Goal: Information Seeking & Learning: Understand process/instructions

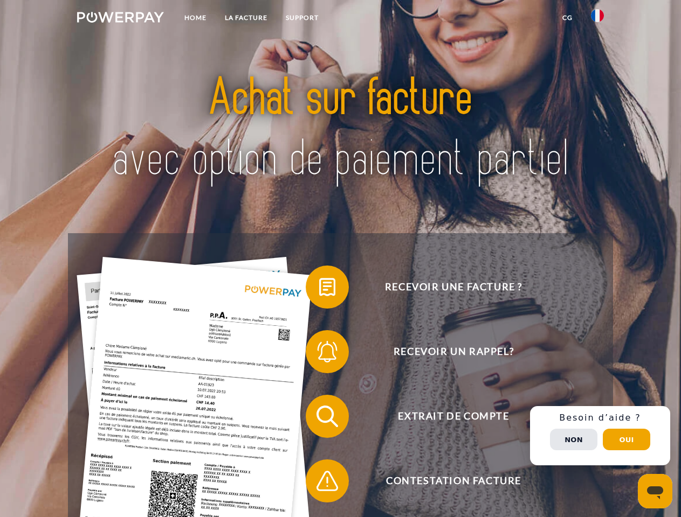
click at [120, 19] on img at bounding box center [120, 17] width 87 height 11
click at [597, 19] on img at bounding box center [597, 15] width 13 height 13
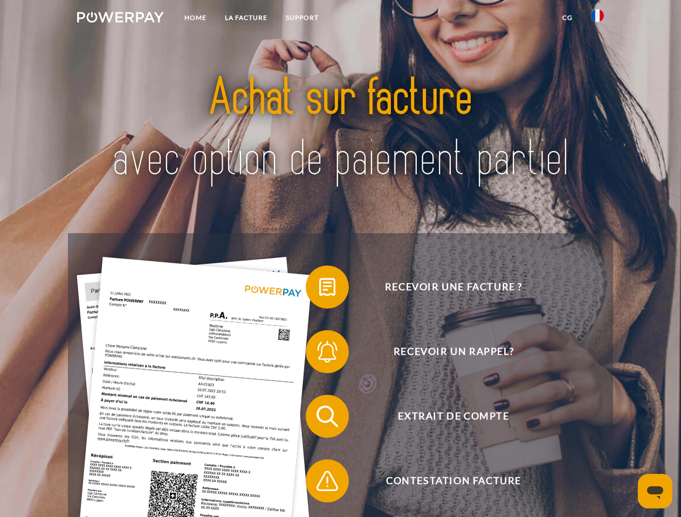
click at [567, 18] on link "CG" at bounding box center [567, 17] width 29 height 19
click at [319, 289] on span at bounding box center [311, 287] width 54 height 54
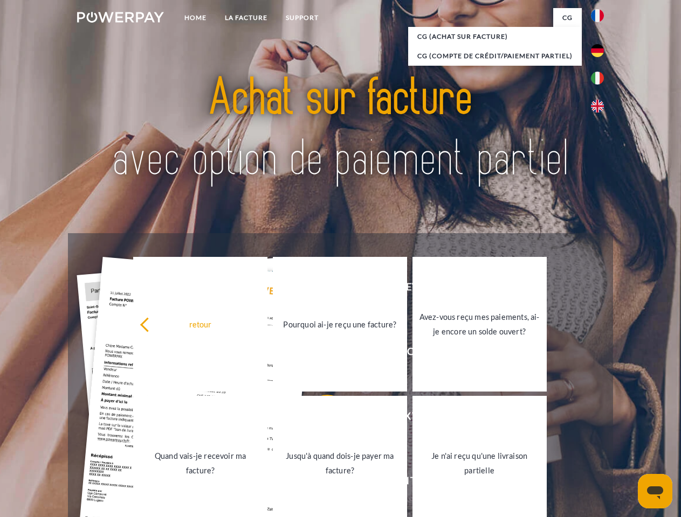
click at [319, 354] on div "retour Pourquoi ai-je reçu une facture? Avez-vous reçu mes paiements, ai-je enc…" at bounding box center [340, 394] width 436 height 278
click at [319, 419] on link "Jusqu'à quand dois-je payer ma facture?" at bounding box center [340, 463] width 134 height 135
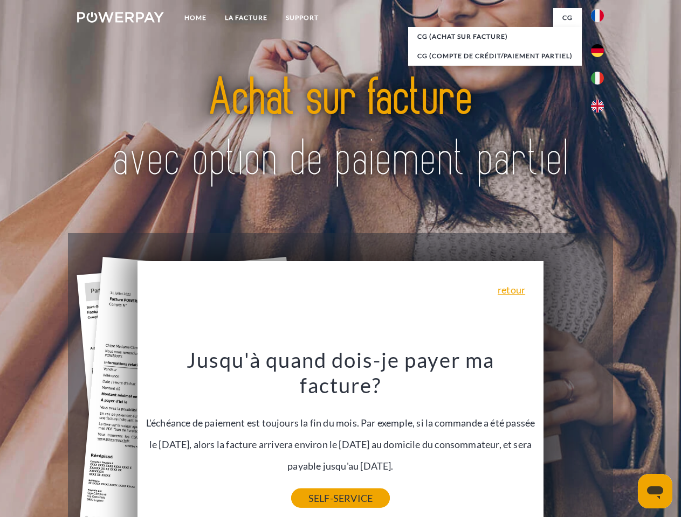
click at [319, 489] on link "SELF-SERVICE" at bounding box center [340, 498] width 99 height 19
click at [600, 436] on div "Recevoir une facture ? Recevoir un rappel? Extrait de compte retour" at bounding box center [340, 448] width 544 height 431
click at [574, 438] on span "Extrait de compte" at bounding box center [453, 416] width 264 height 43
click at [626, 440] on header "Home LA FACTURE Support" at bounding box center [340, 372] width 681 height 744
